Goal: Task Accomplishment & Management: Use online tool/utility

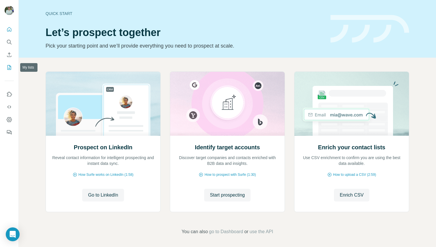
click at [10, 68] on icon "My lists" at bounding box center [9, 68] width 6 height 6
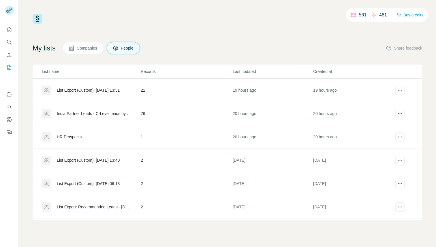
click at [71, 89] on div "List Export (Custom): 25/09/2025 13:51" at bounding box center [88, 90] width 63 height 6
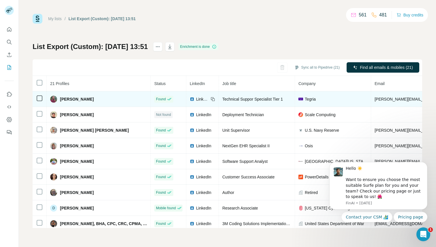
click at [197, 98] on span "LinkedIn" at bounding box center [202, 99] width 13 height 6
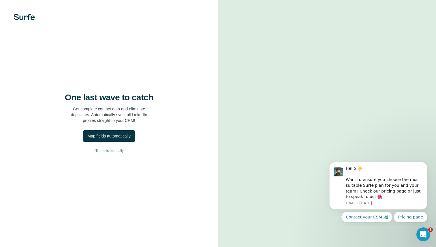
click at [241, 77] on video at bounding box center [327, 123] width 186 height 93
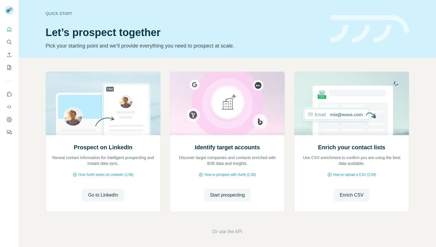
click at [9, 74] on div at bounding box center [9, 79] width 18 height 117
click at [10, 70] on icon "My lists" at bounding box center [9, 68] width 6 height 6
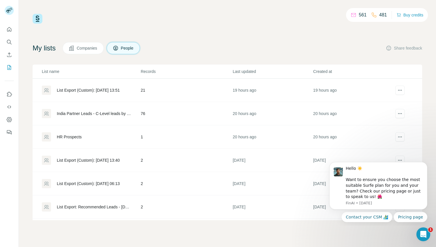
click at [95, 90] on div "List Export (Custom): 25/09/2025 13:51" at bounding box center [88, 90] width 63 height 6
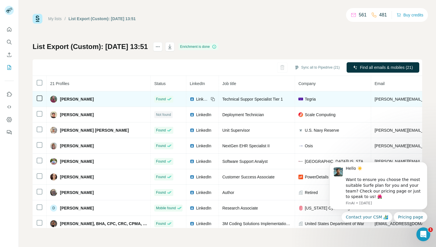
click at [200, 99] on span "LinkedIn" at bounding box center [202, 99] width 13 height 6
